Goal: Information Seeking & Learning: Learn about a topic

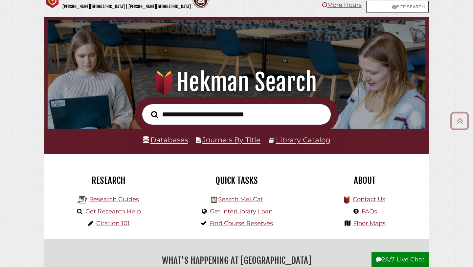
scroll to position [13, 0]
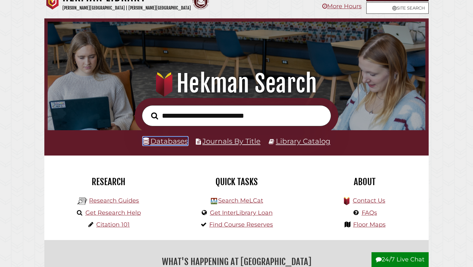
click at [172, 141] on link "Databases" at bounding box center [165, 141] width 45 height 9
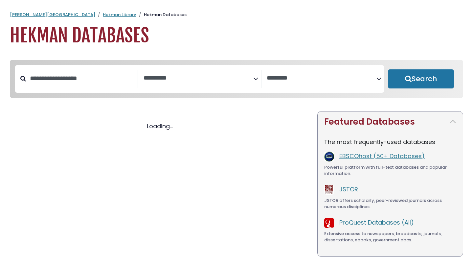
select select "Database Subject Filter"
select select "Database Vendors Filter"
select select "Database Subject Filter"
select select "Database Vendors Filter"
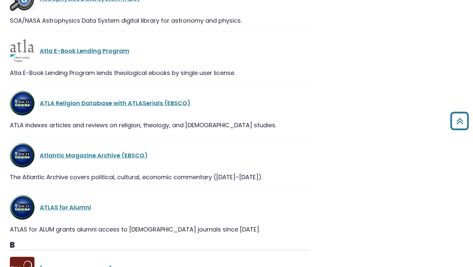
scroll to position [1759, 0]
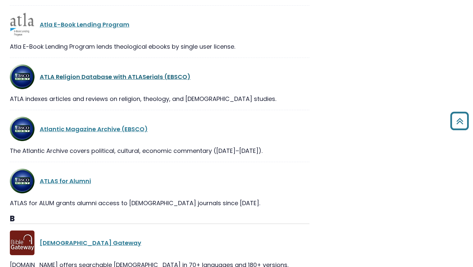
click at [124, 79] on link "ATLA Religion Database with ATLASerials (EBSCO)" at bounding box center [115, 77] width 151 height 8
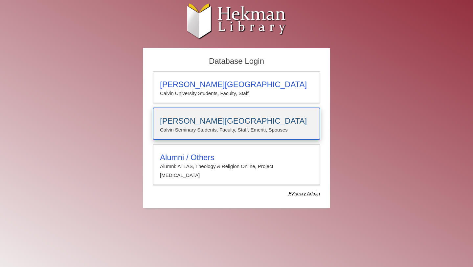
click at [236, 127] on p "Calvin Seminary Students, Faculty, Staff, Emeriti, Spouses" at bounding box center [236, 129] width 153 height 9
